Goal: Information Seeking & Learning: Learn about a topic

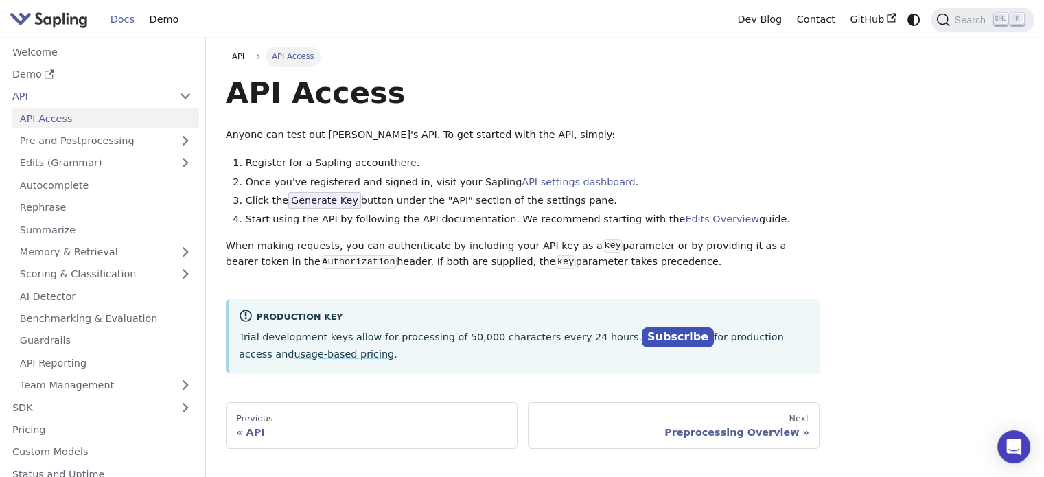
click at [790, 115] on div "API Access Anyone can test out [PERSON_NAME]'s API. To get started with the API…" at bounding box center [523, 223] width 594 height 298
click at [165, 28] on link "Demo" at bounding box center [164, 19] width 44 height 21
click at [93, 165] on link "Edits (Grammar)" at bounding box center [105, 163] width 187 height 20
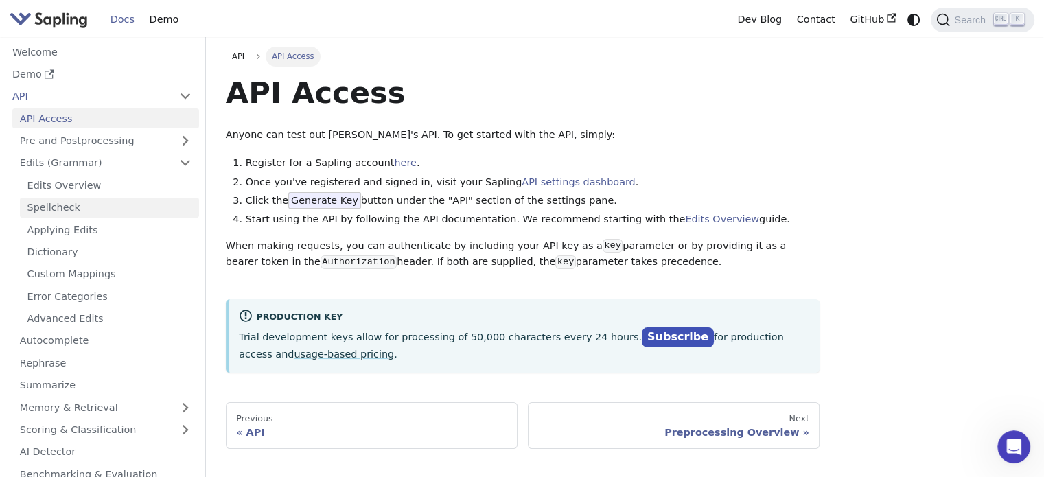
click at [72, 211] on link "Spellcheck" at bounding box center [109, 208] width 179 height 20
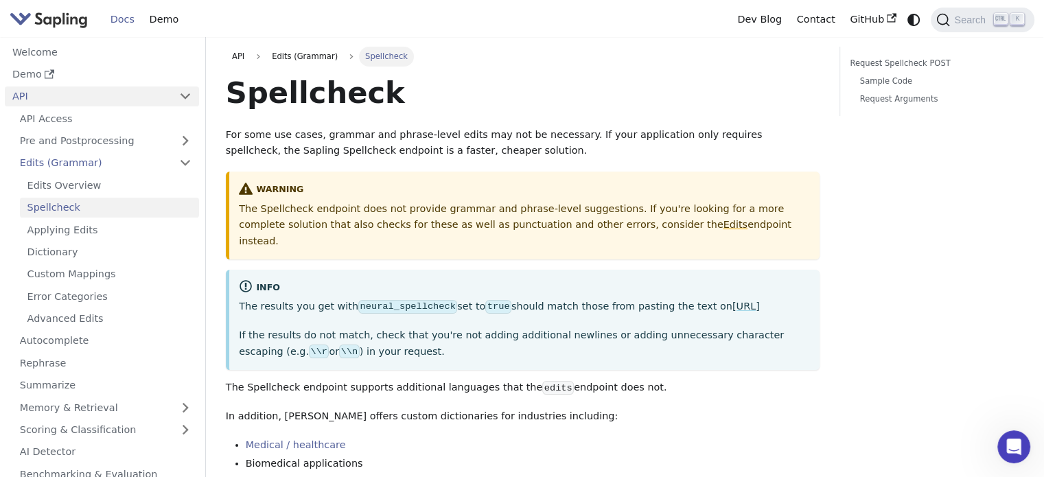
click at [69, 98] on link "API" at bounding box center [88, 96] width 167 height 20
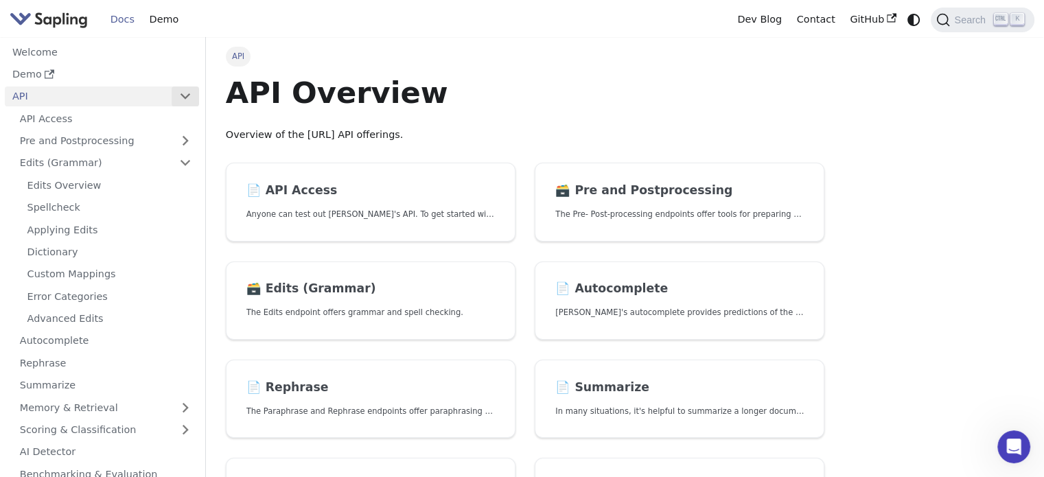
click at [189, 98] on button "Collapse sidebar category 'API'" at bounding box center [185, 96] width 27 height 20
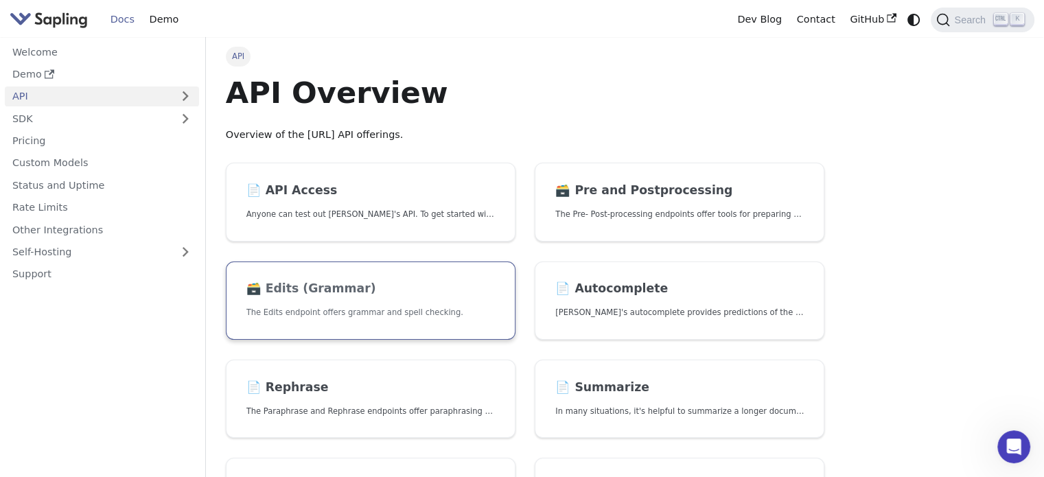
click at [330, 304] on link "🗃️ Edits (Grammar) The Edits endpoint offers grammar and spell checking." at bounding box center [371, 300] width 290 height 79
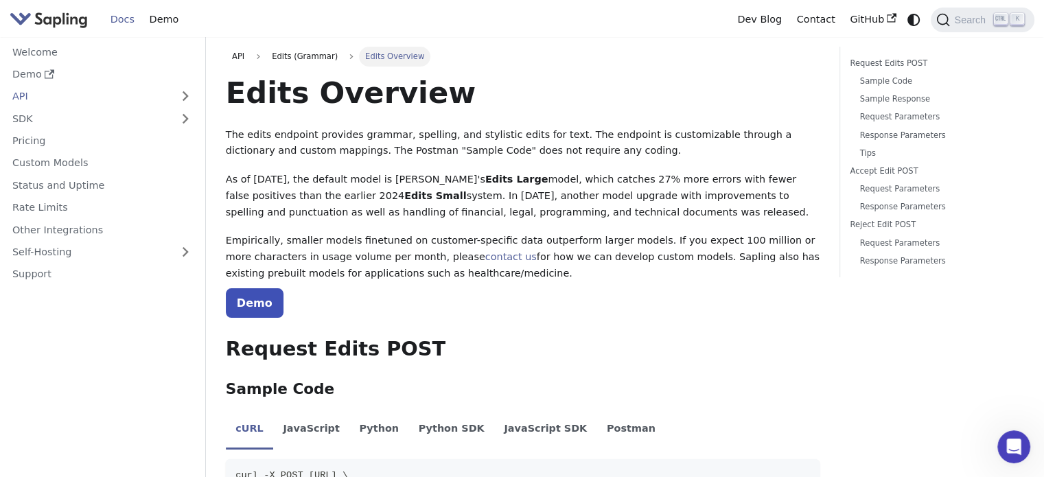
scroll to position [137, 0]
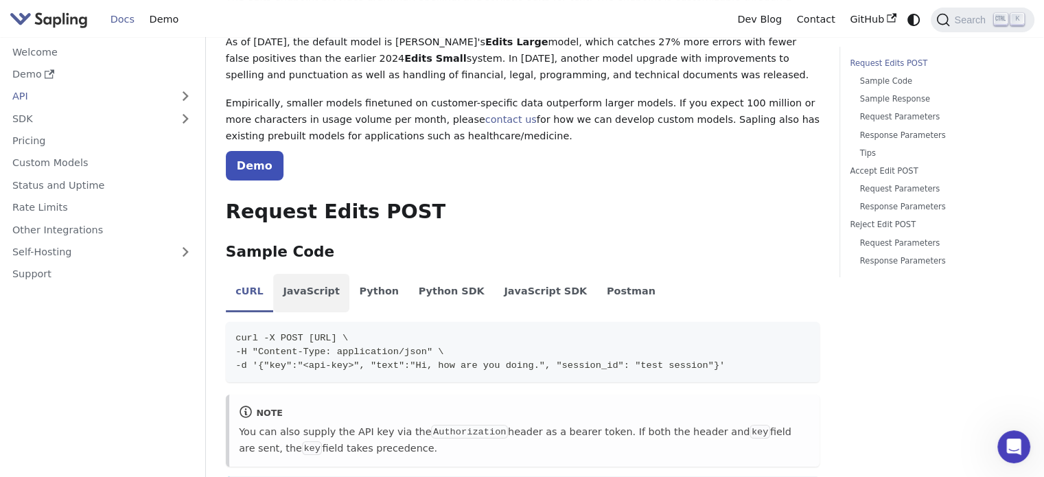
click at [303, 292] on li "JavaScript" at bounding box center [311, 293] width 76 height 38
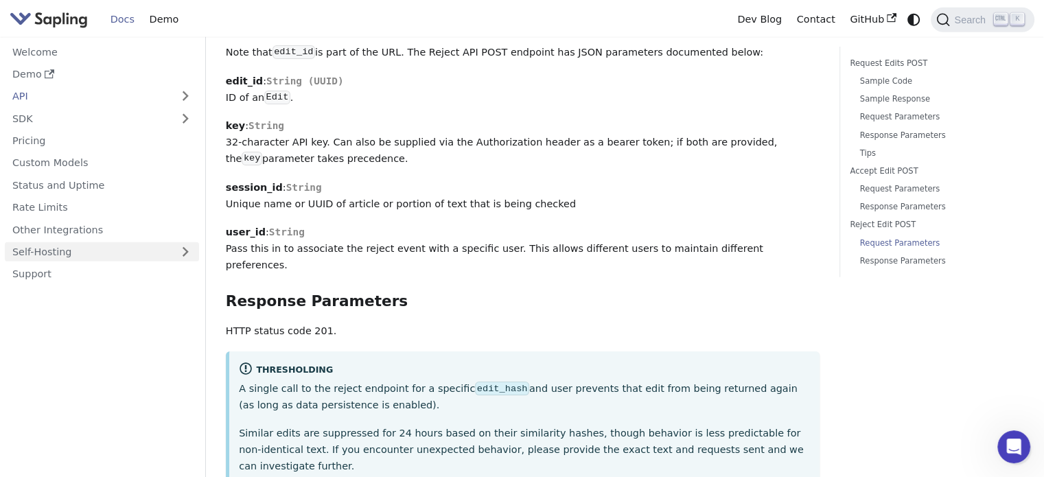
scroll to position [3870, 0]
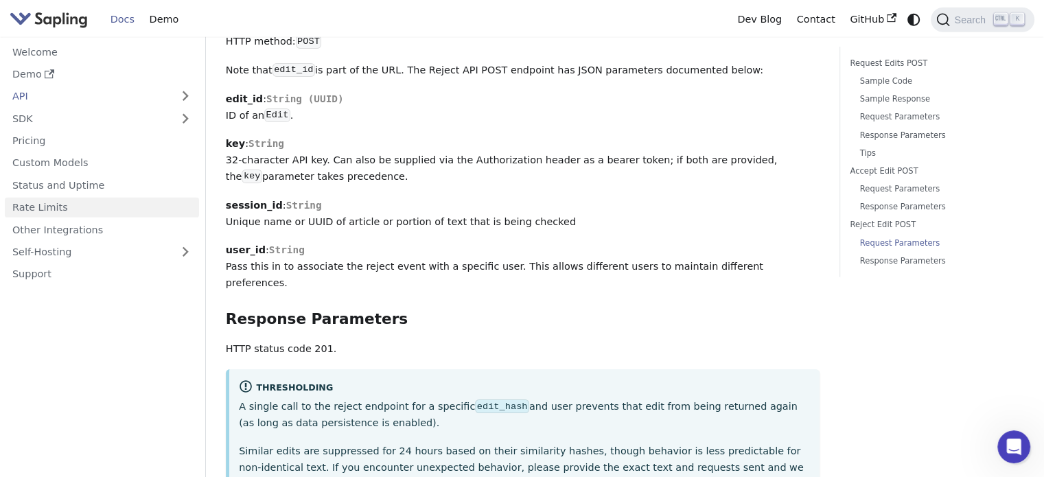
click at [44, 211] on link "Rate Limits" at bounding box center [102, 208] width 194 height 20
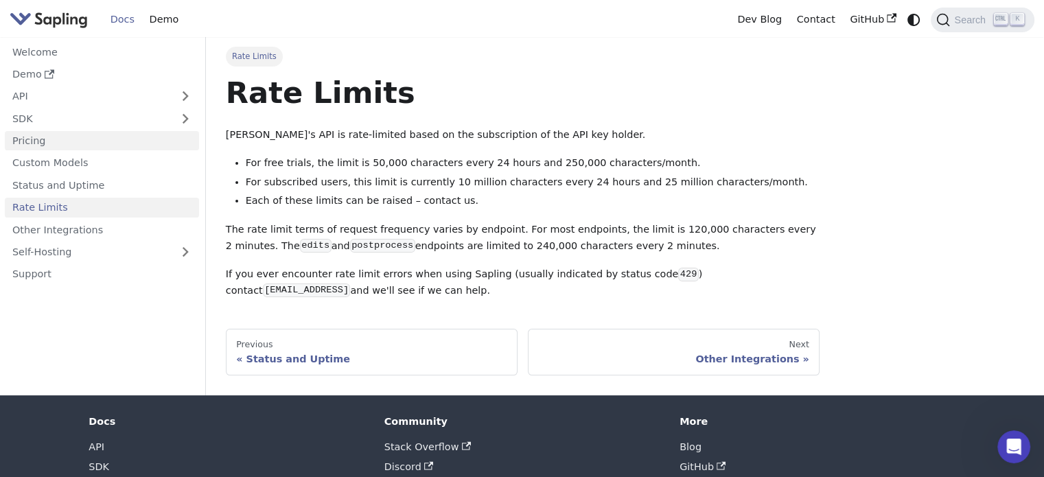
click at [75, 145] on link "Pricing" at bounding box center [102, 141] width 194 height 20
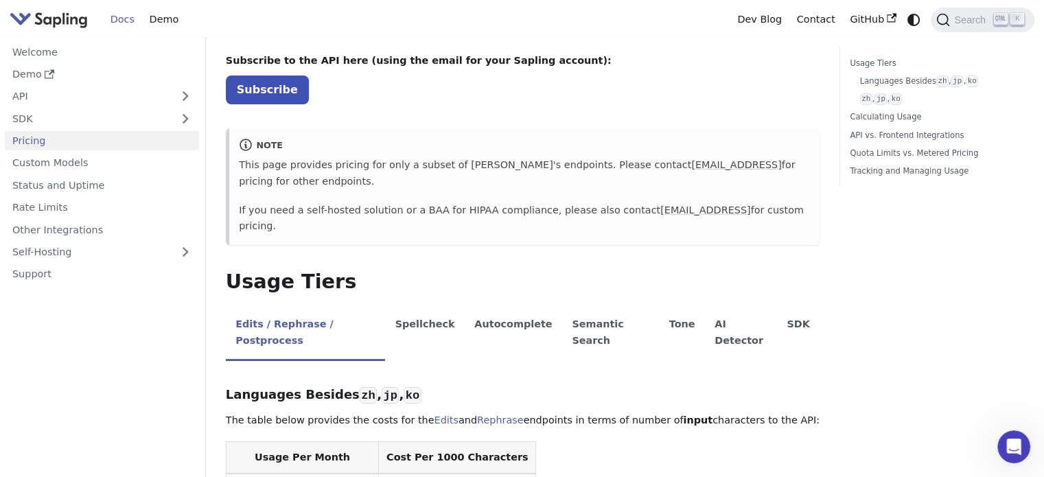
scroll to position [206, 0]
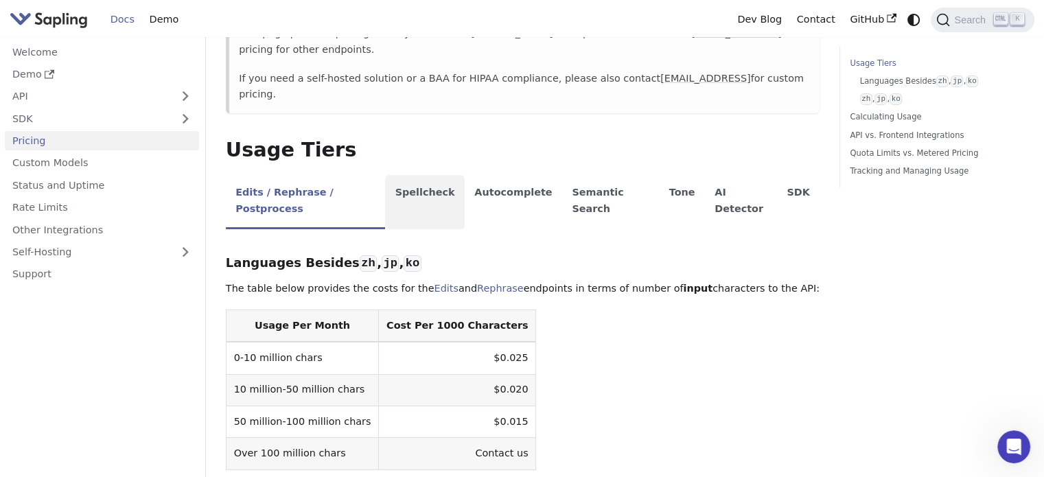
click at [429, 175] on li "Spellcheck" at bounding box center [425, 202] width 80 height 54
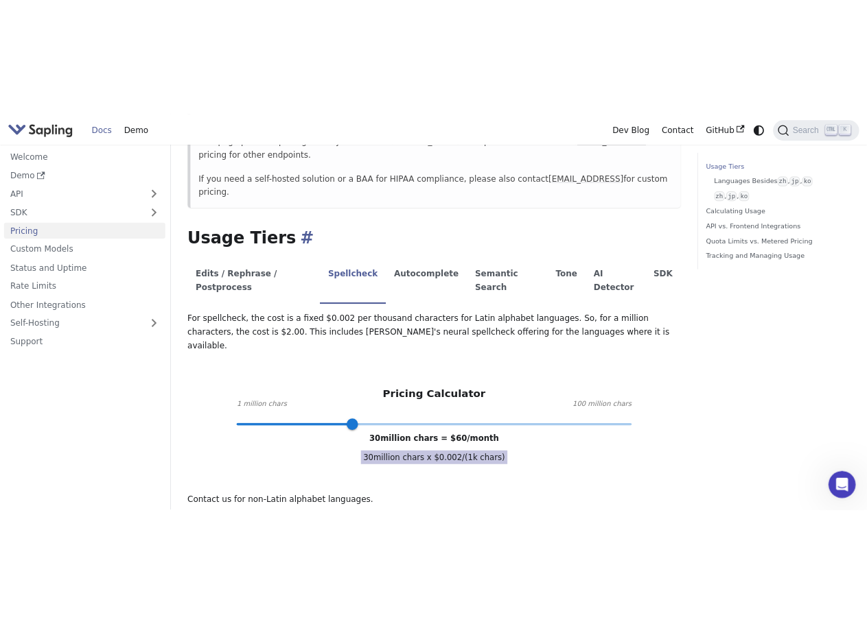
scroll to position [274, 0]
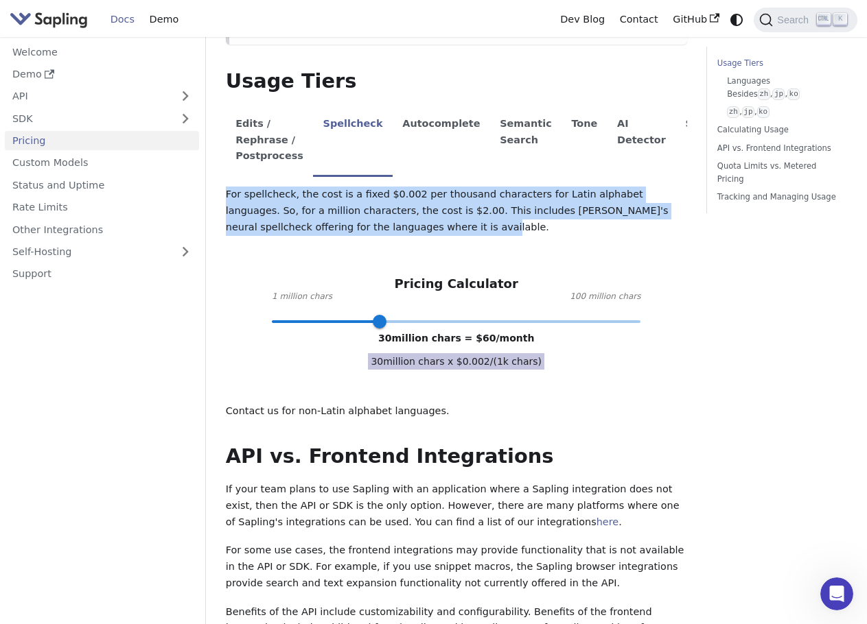
drag, startPoint x: 351, startPoint y: 217, endPoint x: 223, endPoint y: 183, distance: 132.6
click at [223, 183] on div "Pricing On this page API Pricing Subscribe to the API here (using the email for…" at bounding box center [455, 555] width 481 height 1567
copy p "For spellcheck, the cost is a fixed $0.002 per thousand characters for Latin al…"
